Goal: Task Accomplishment & Management: Manage account settings

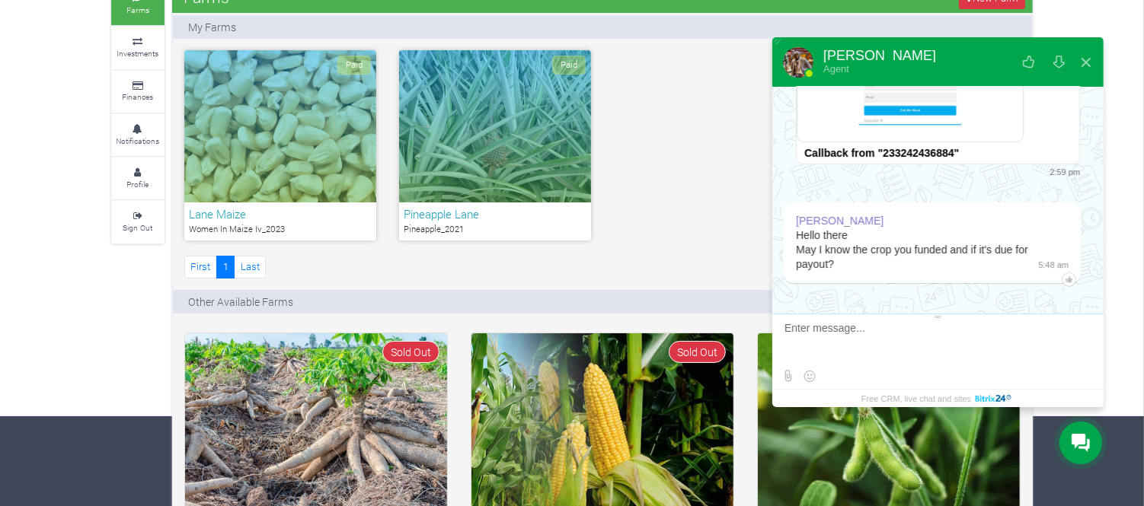
click at [890, 325] on textarea at bounding box center [935, 342] width 303 height 41
type textarea "G"
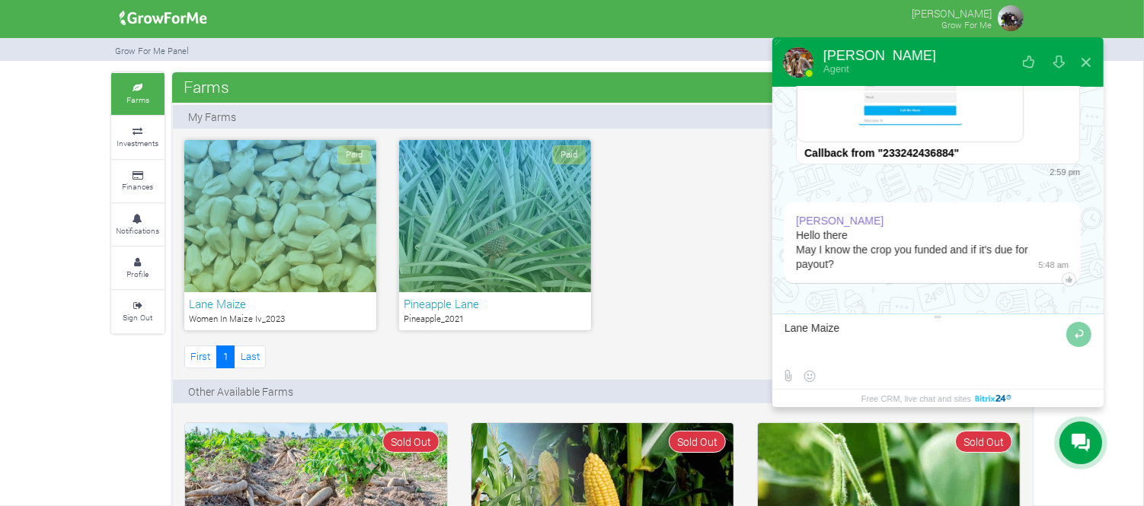
type textarea "Lane Maize"
click at [273, 265] on div "Paid" at bounding box center [280, 216] width 192 height 152
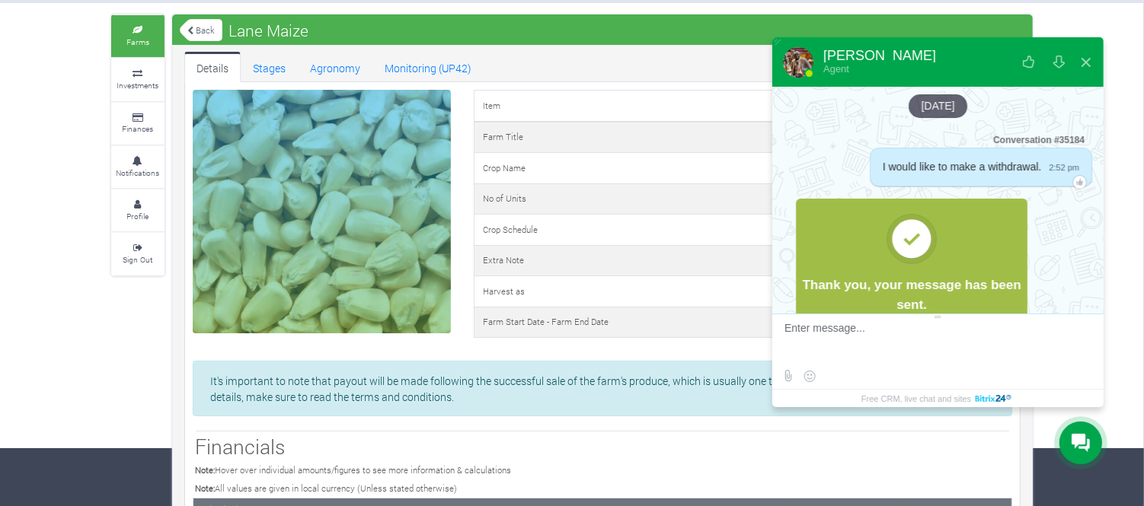
scroll to position [448, 0]
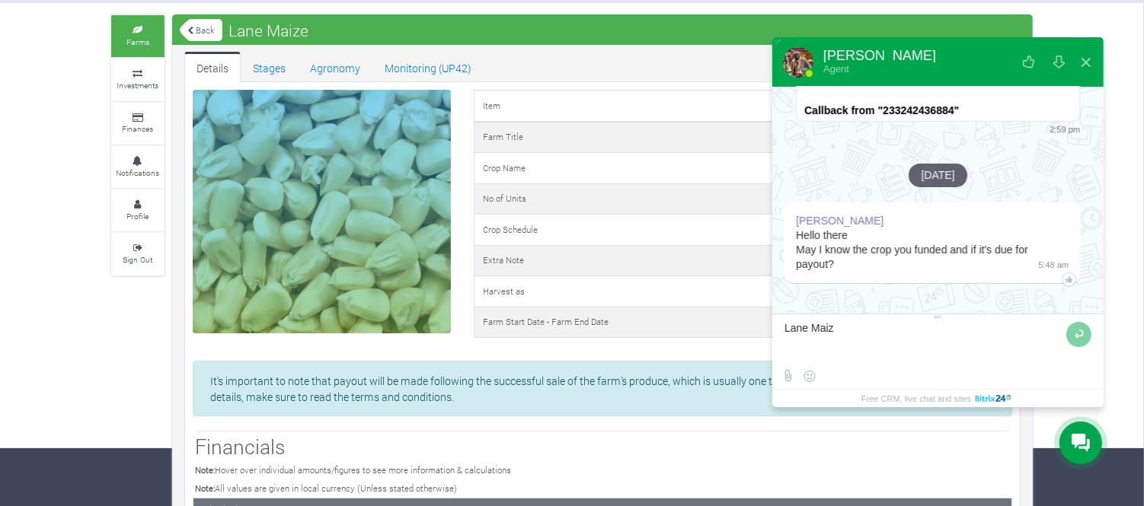
type textarea "Lane Maize"
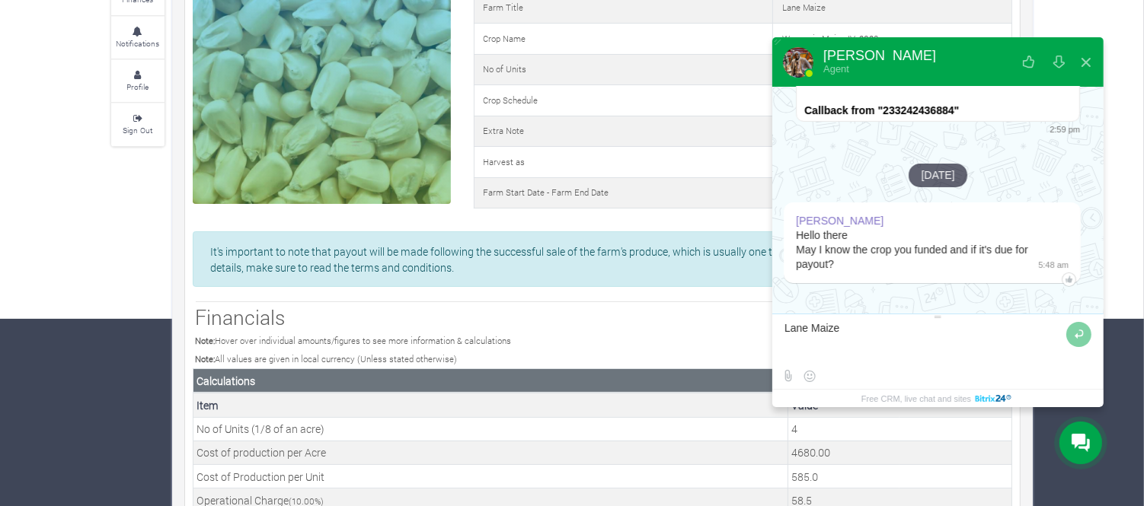
scroll to position [188, 0]
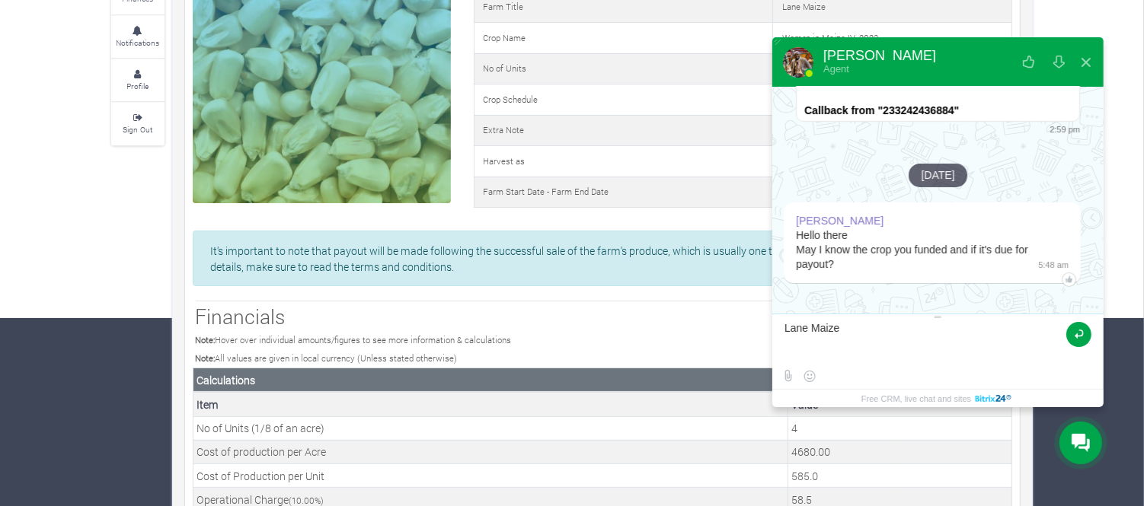
click at [1078, 329] on button at bounding box center [1078, 334] width 25 height 25
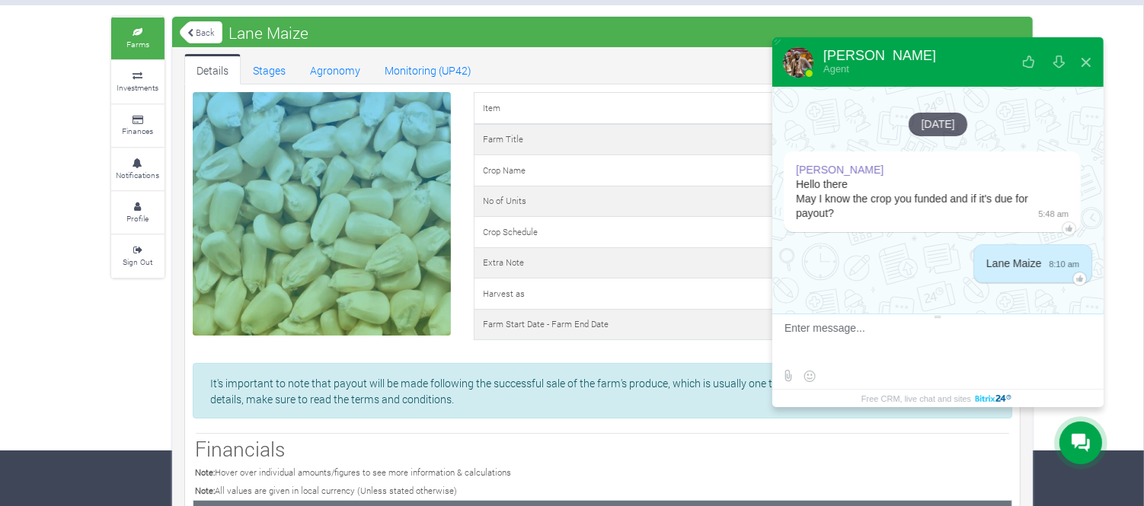
scroll to position [53, 0]
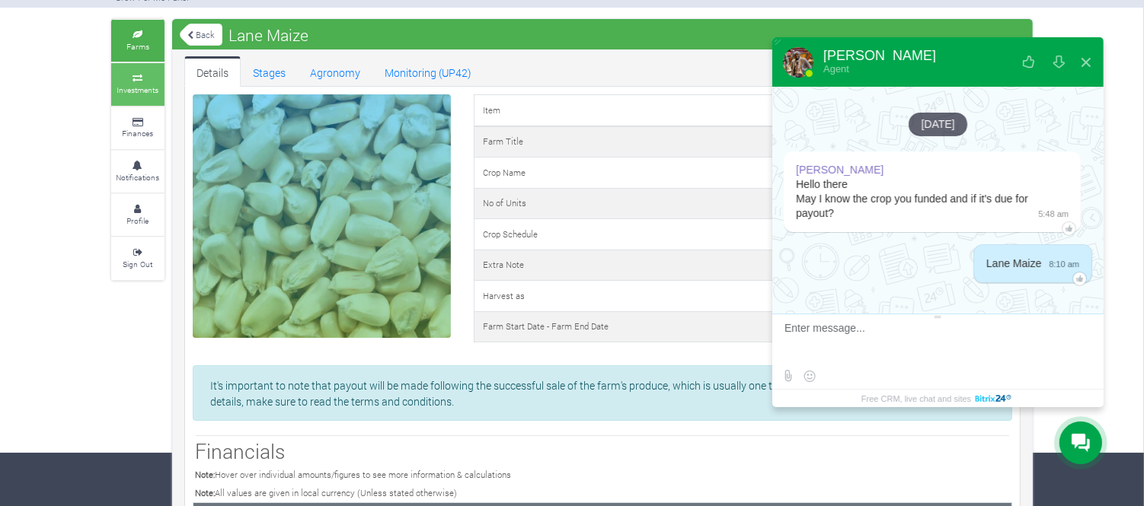
click at [136, 86] on link "Investments" at bounding box center [137, 84] width 53 height 42
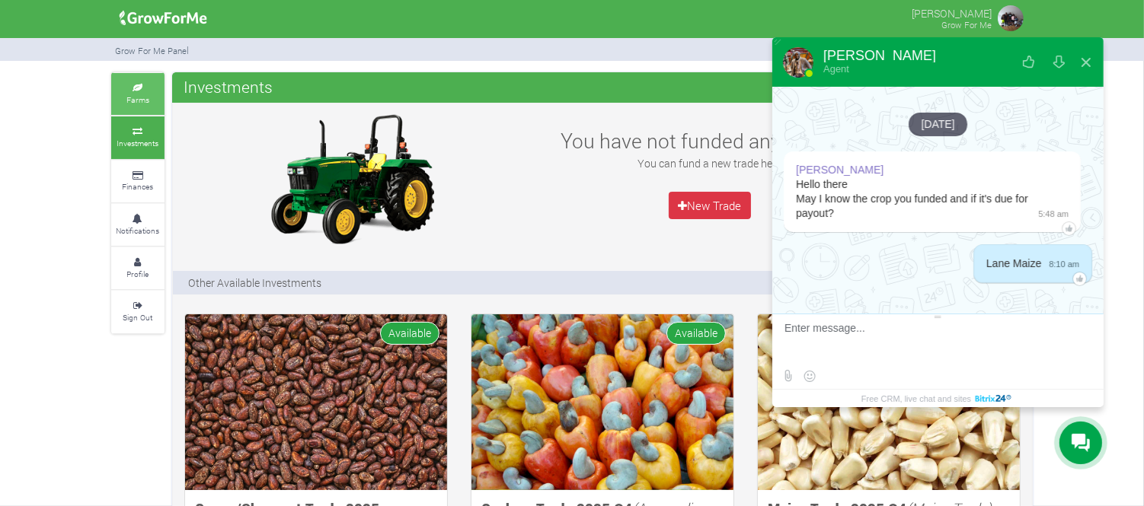
click at [139, 101] on small "Farms" at bounding box center [137, 99] width 23 height 11
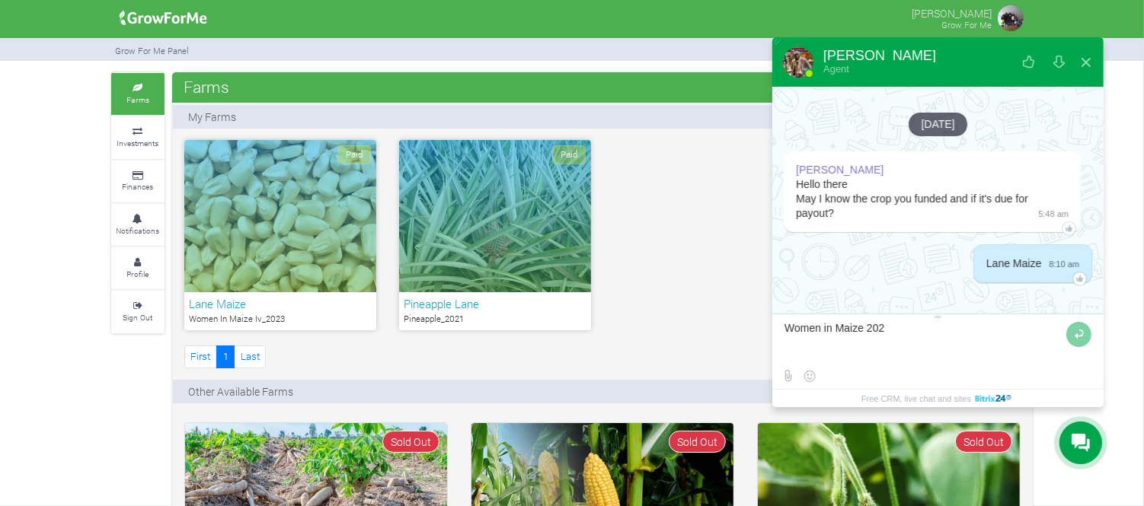
type textarea "Women in Maize 2023"
